Goal: Information Seeking & Learning: Learn about a topic

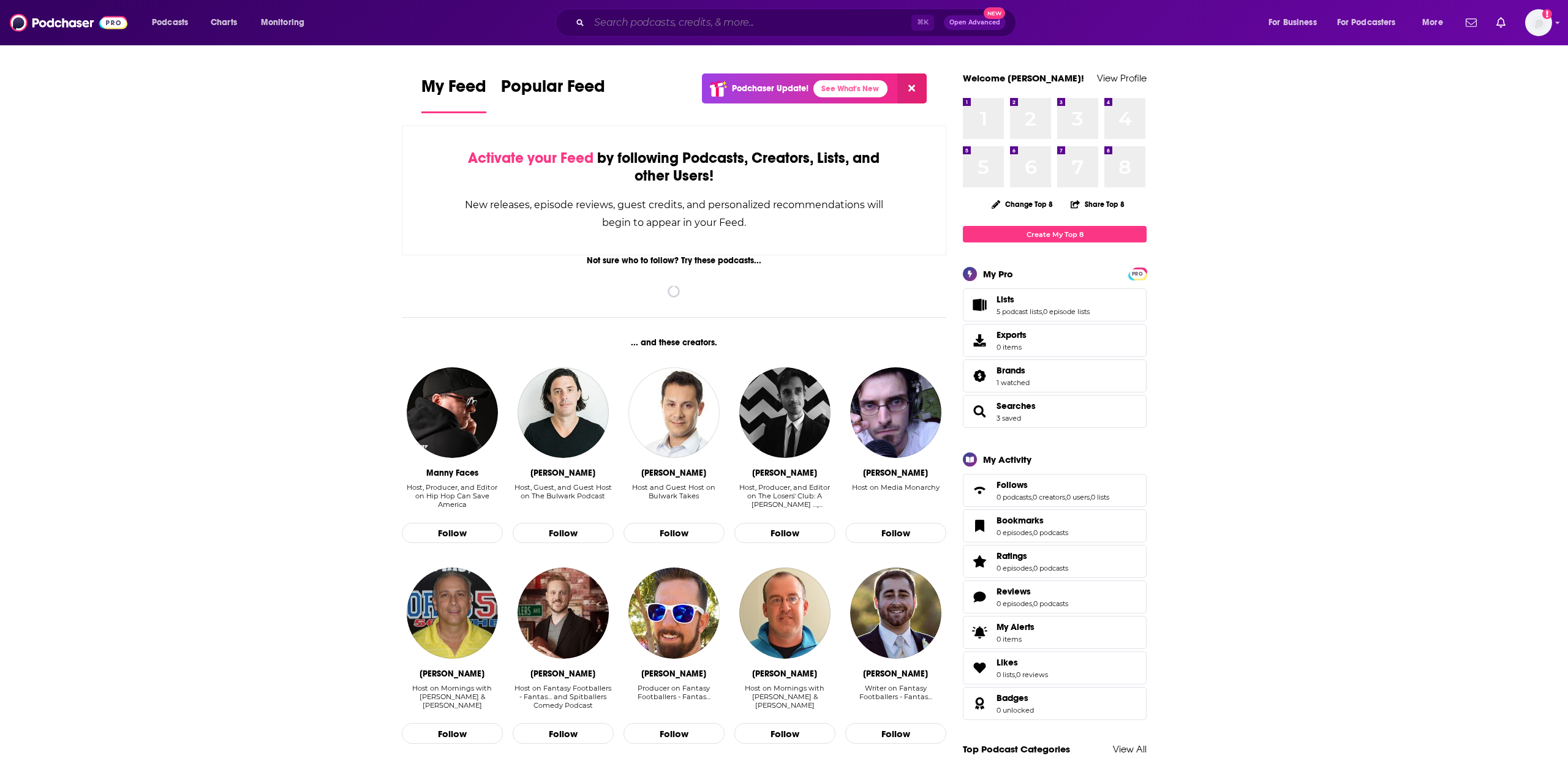
click at [738, 22] on input "Search podcasts, credits, & more..." at bounding box center [750, 22] width 322 height 20
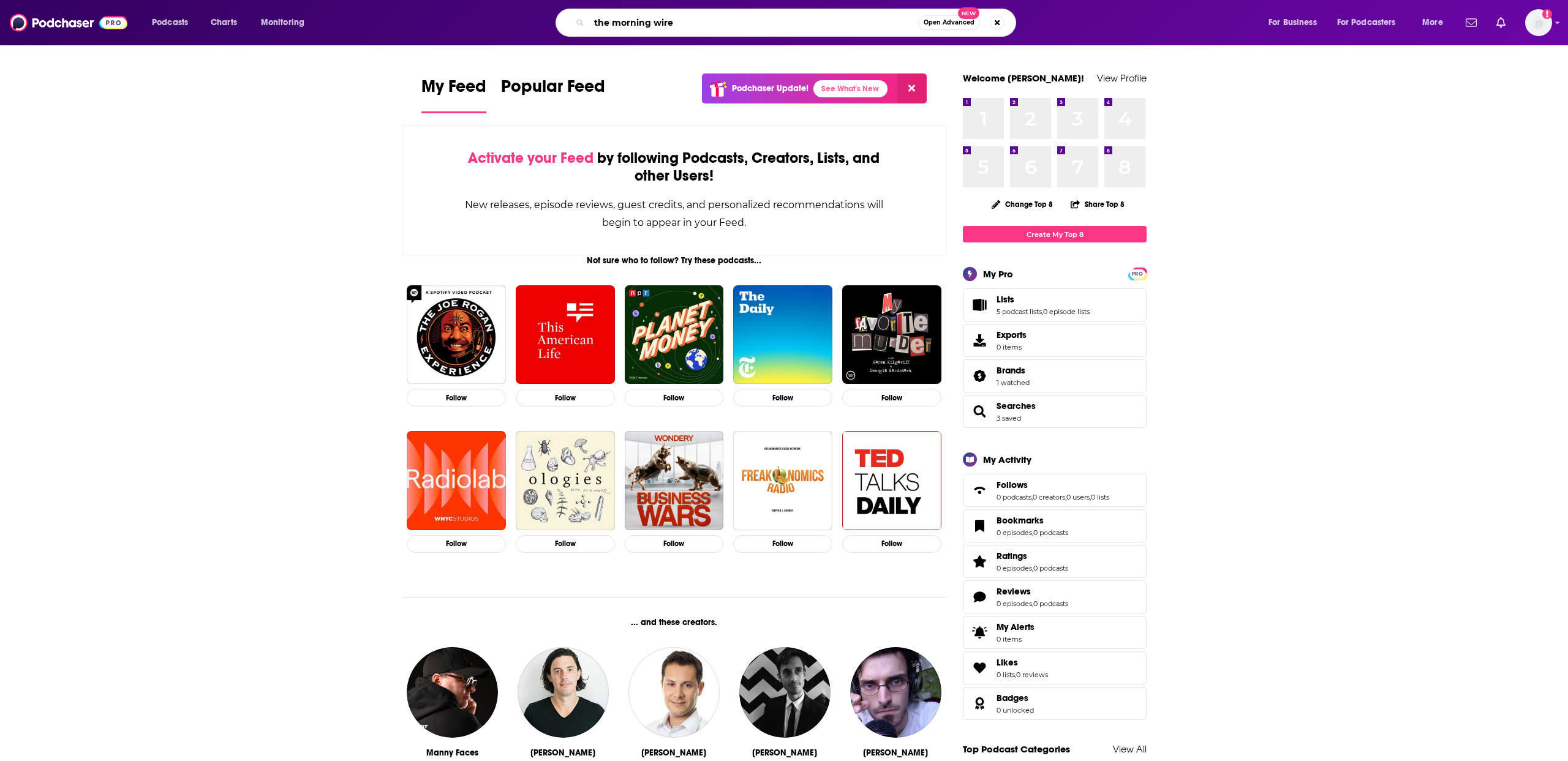
type input "the morning wire"
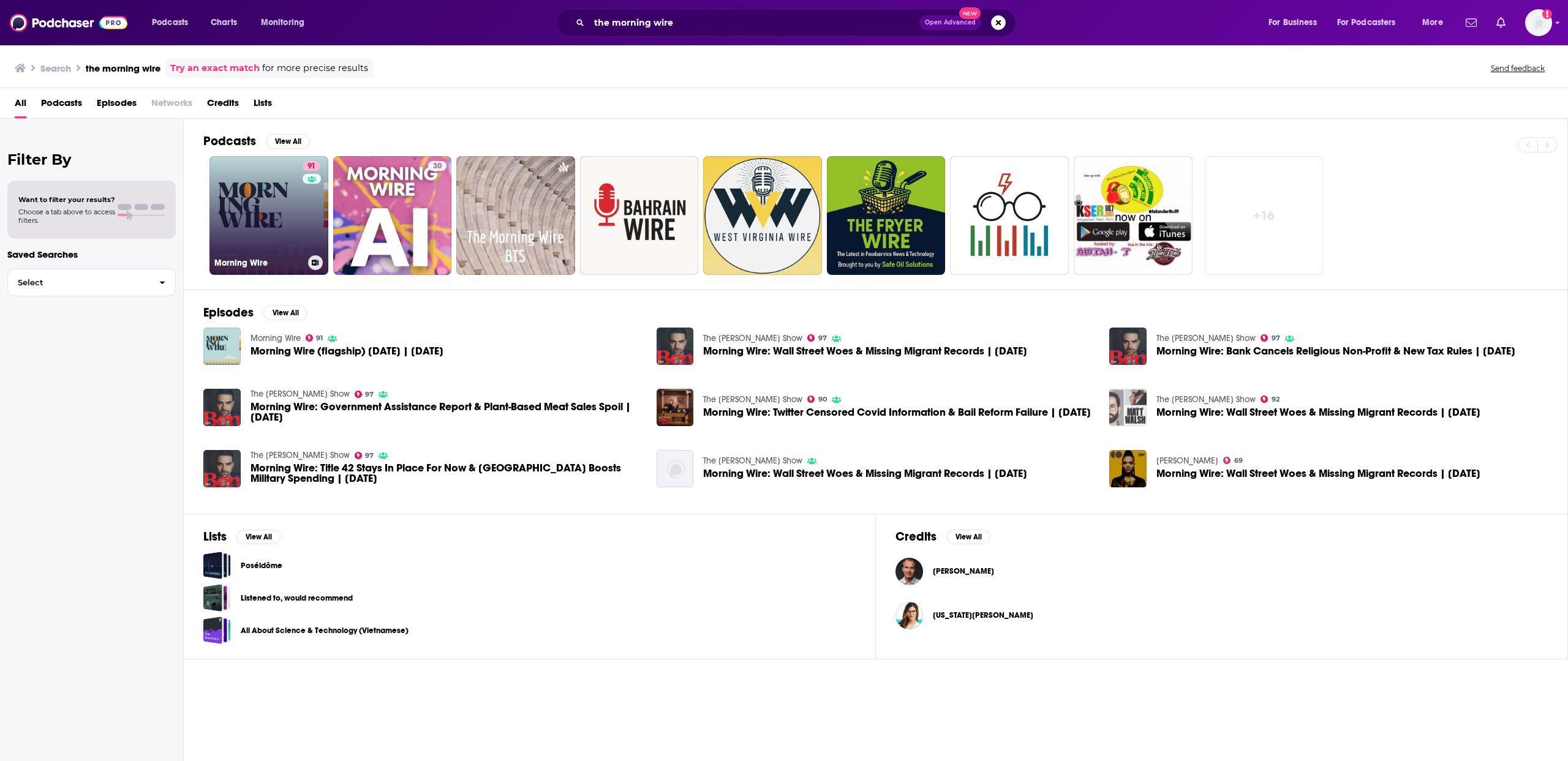
click at [286, 205] on link "91 Morning Wire" at bounding box center [268, 215] width 119 height 119
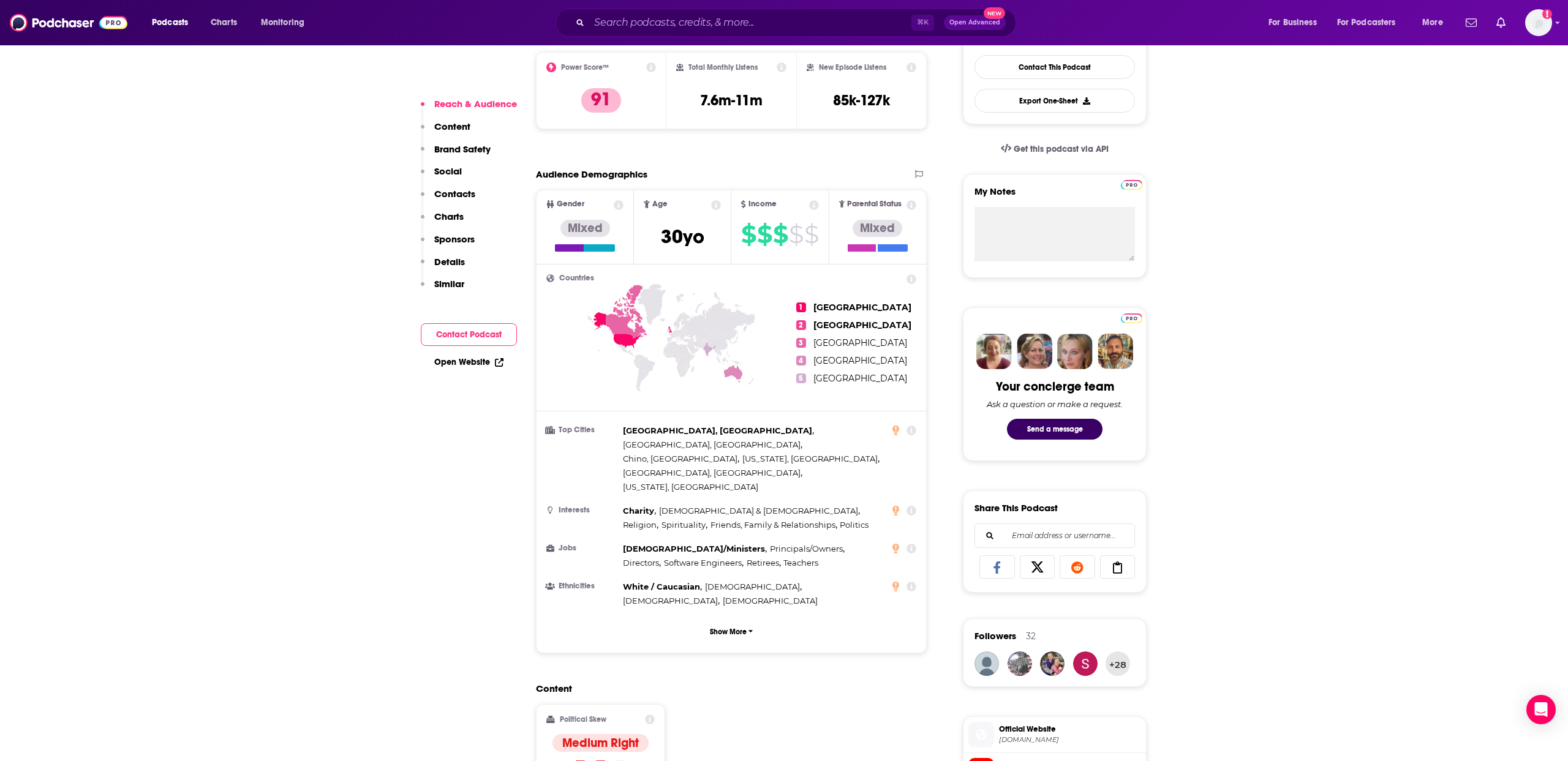
scroll to position [282, 0]
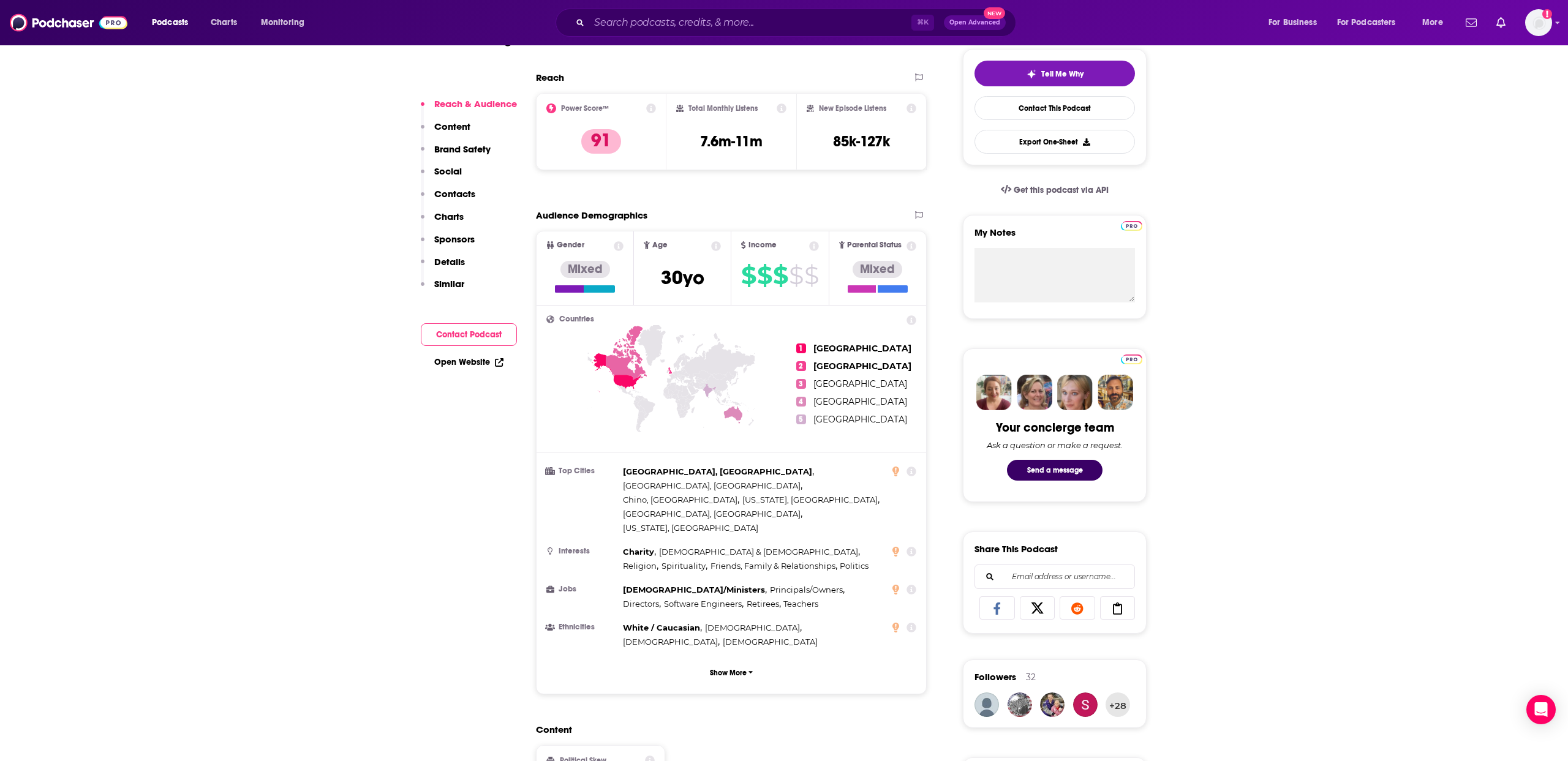
click at [453, 233] on p "Sponsors" at bounding box center [454, 239] width 41 height 12
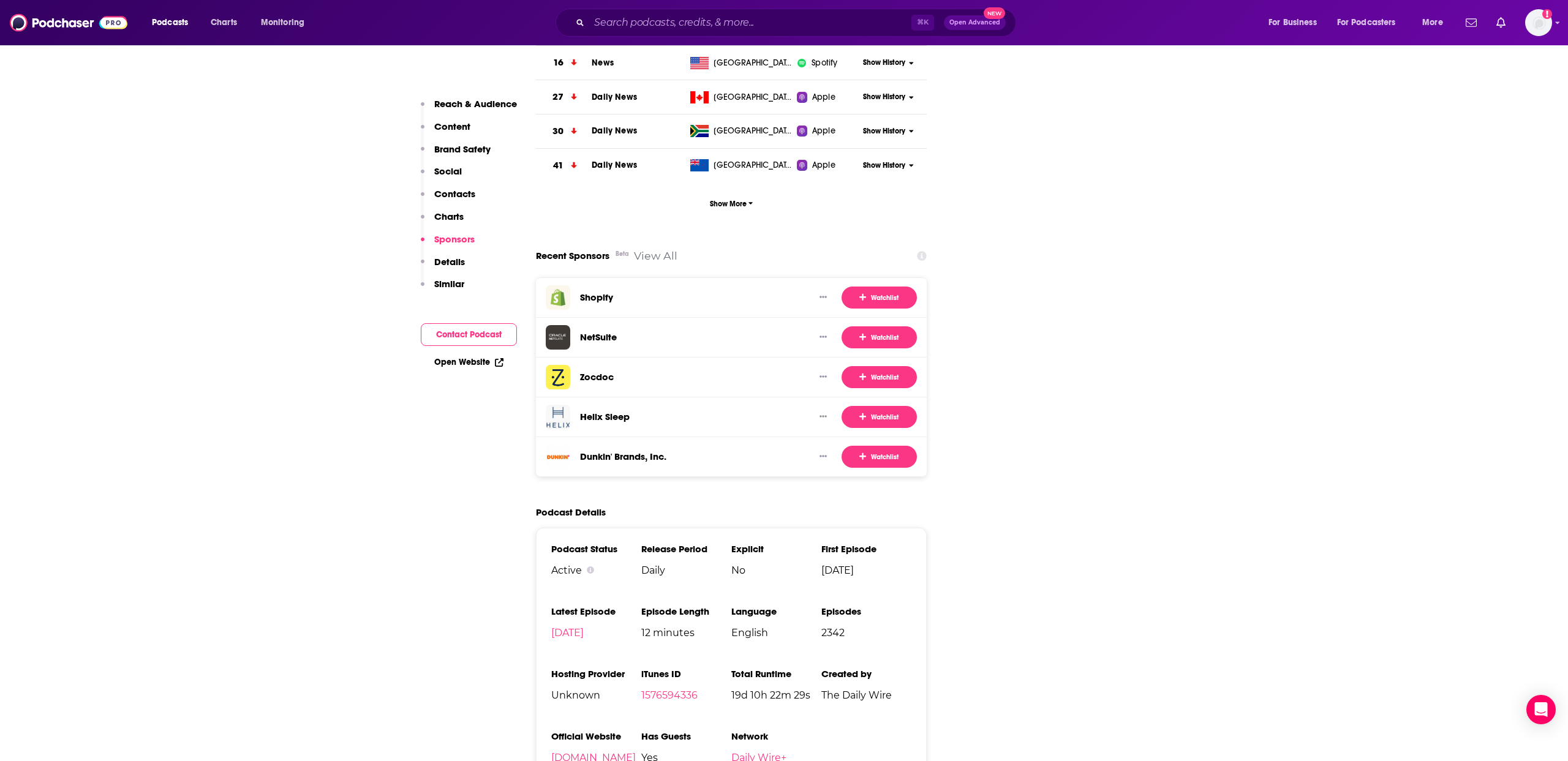
scroll to position [2009, 0]
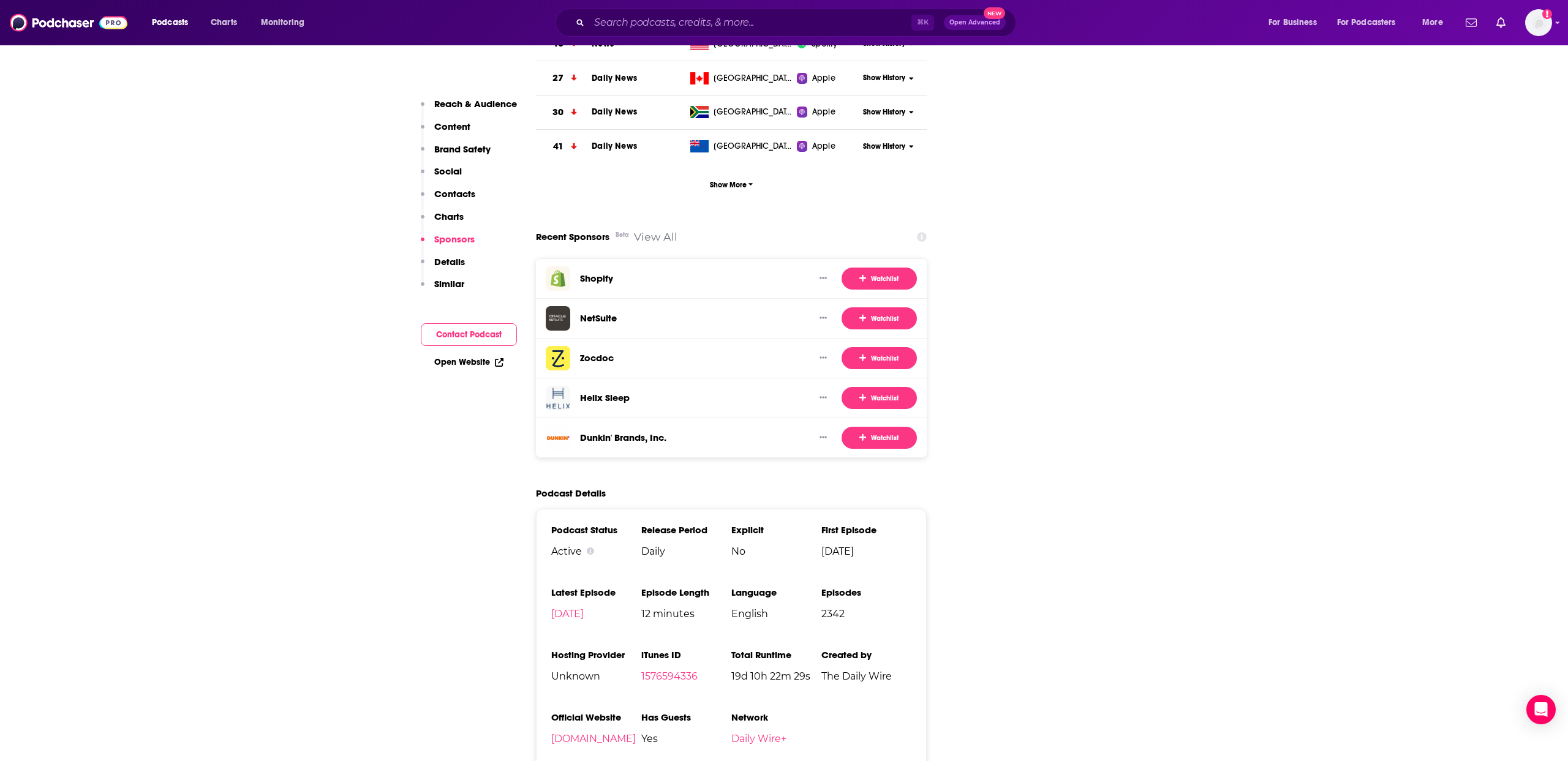
click at [653, 230] on link "View All" at bounding box center [655, 236] width 44 height 13
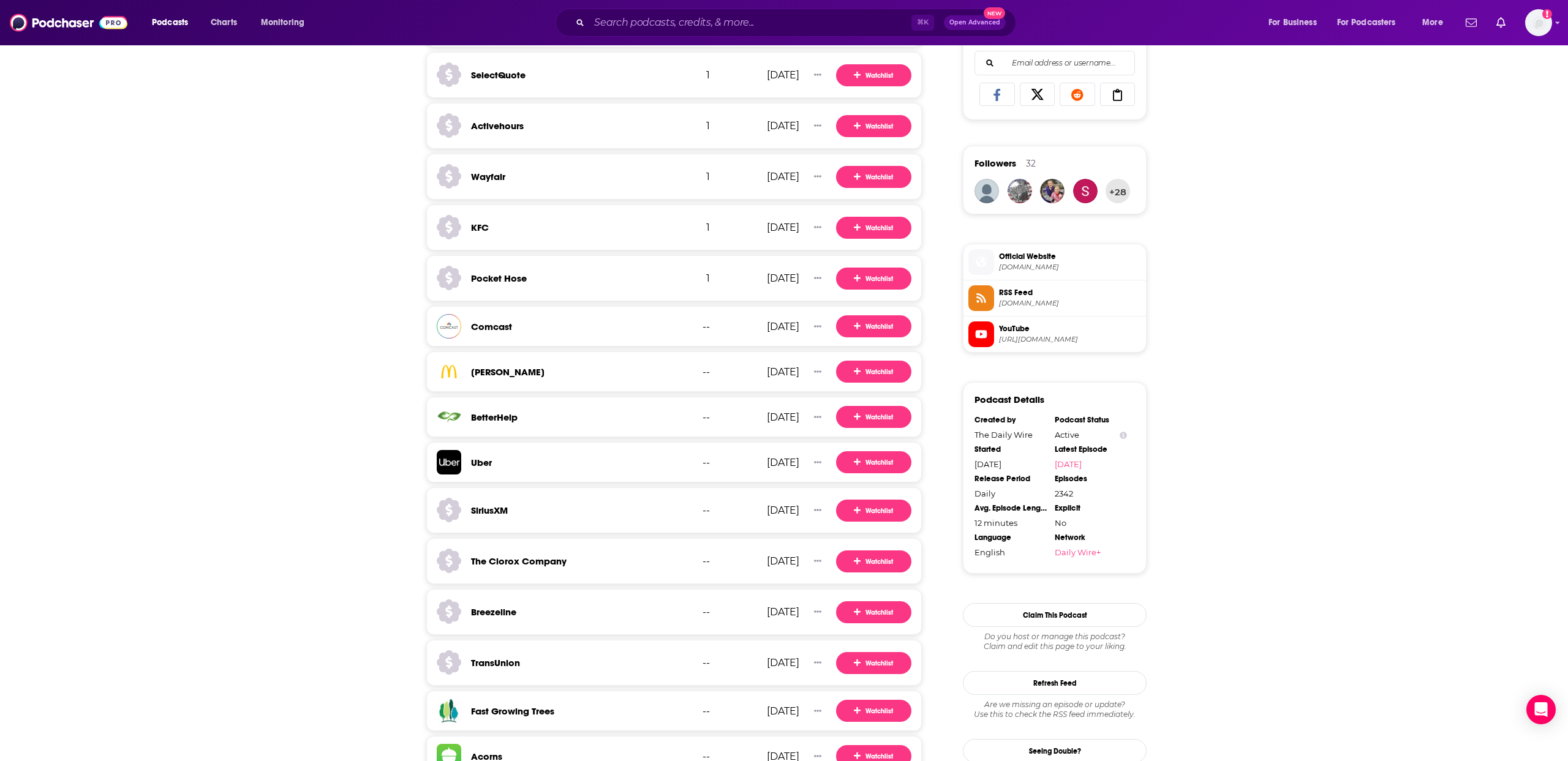
scroll to position [970, 0]
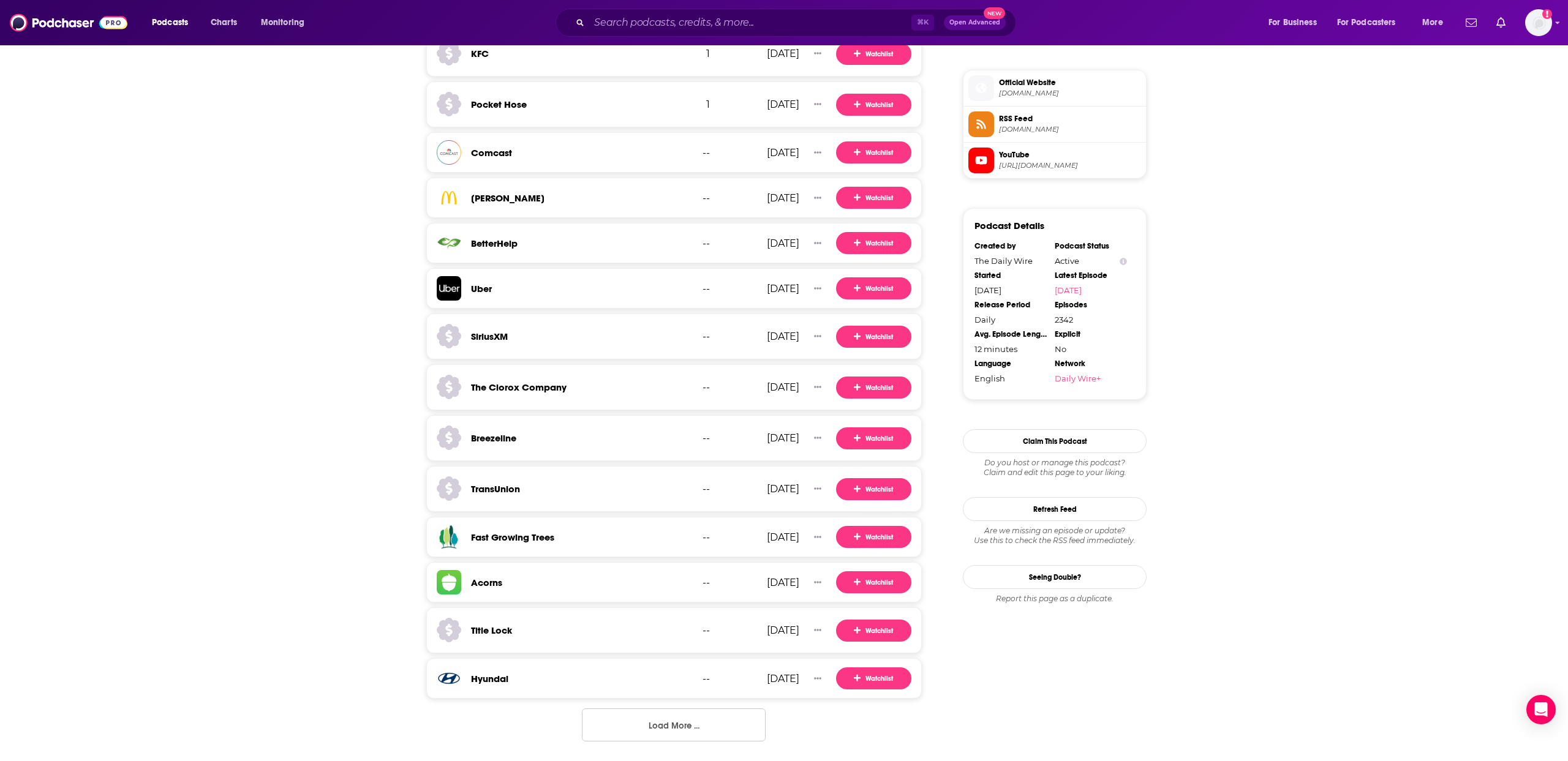
click at [618, 710] on button "Load More ..." at bounding box center [673, 725] width 184 height 33
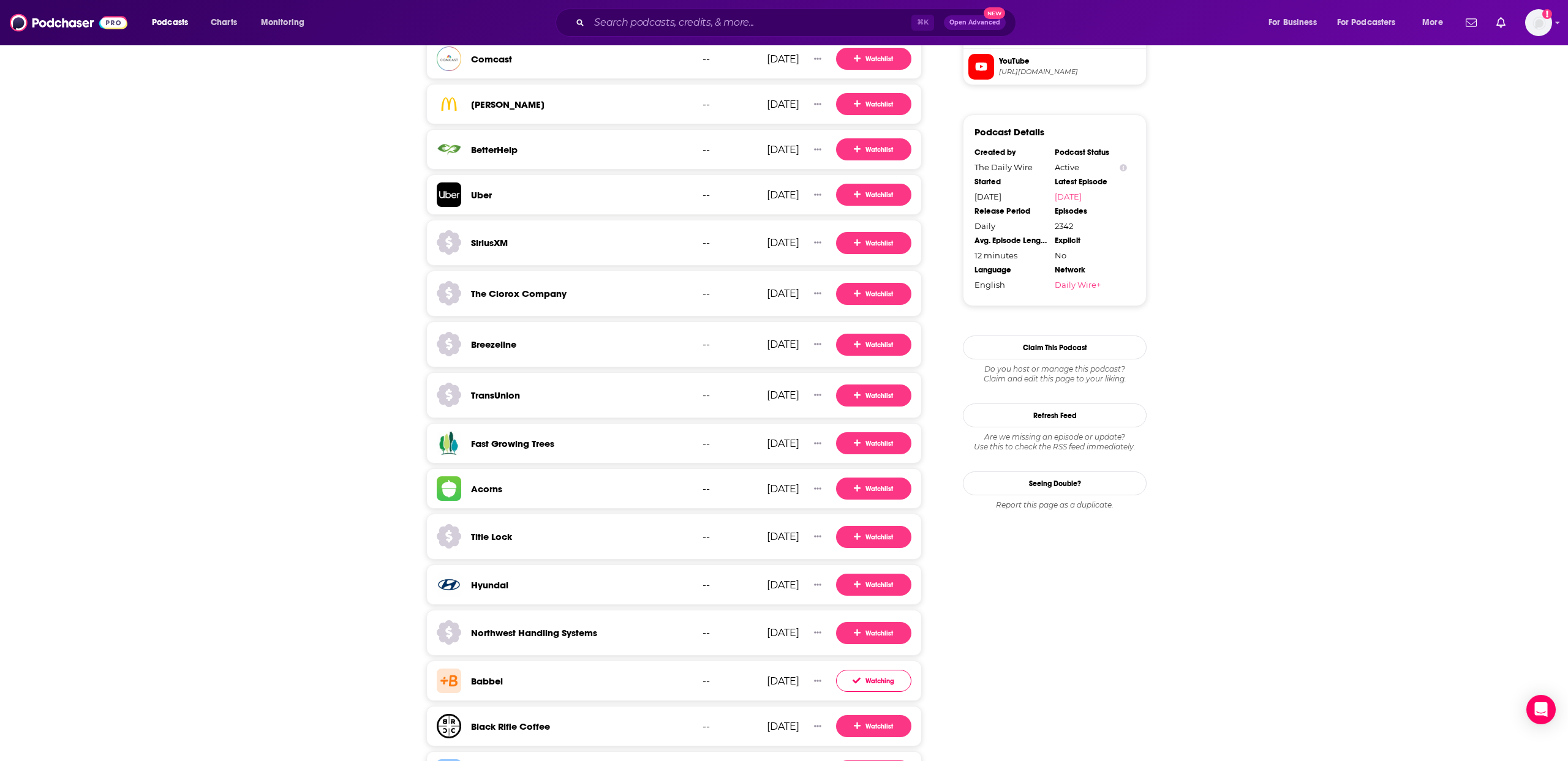
scroll to position [1064, 0]
